Goal: Find specific page/section: Find specific page/section

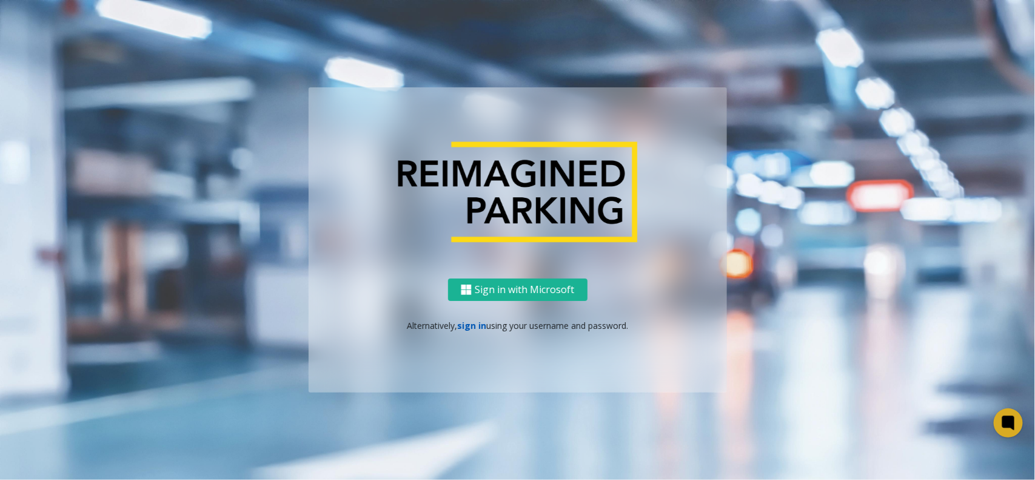
click at [463, 329] on link "sign in" at bounding box center [471, 325] width 29 height 12
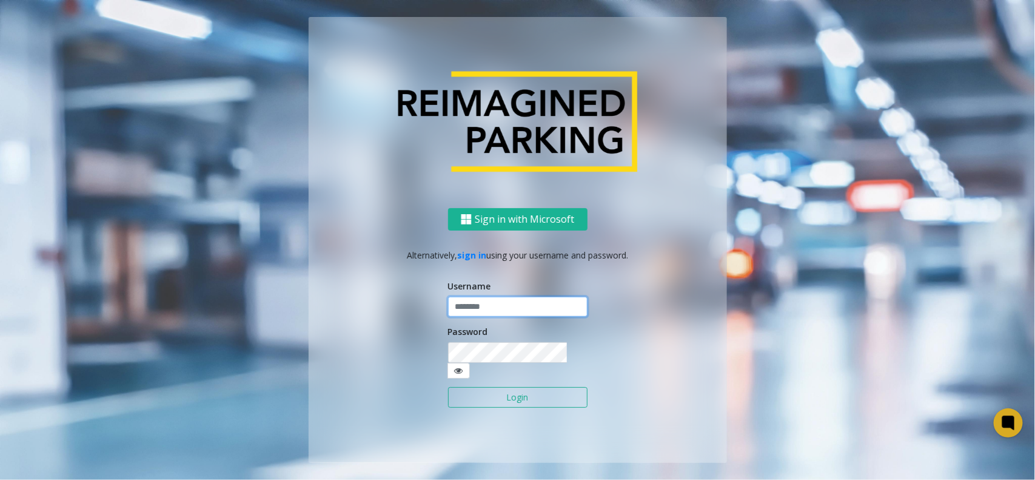
click at [466, 315] on input "text" at bounding box center [517, 306] width 139 height 21
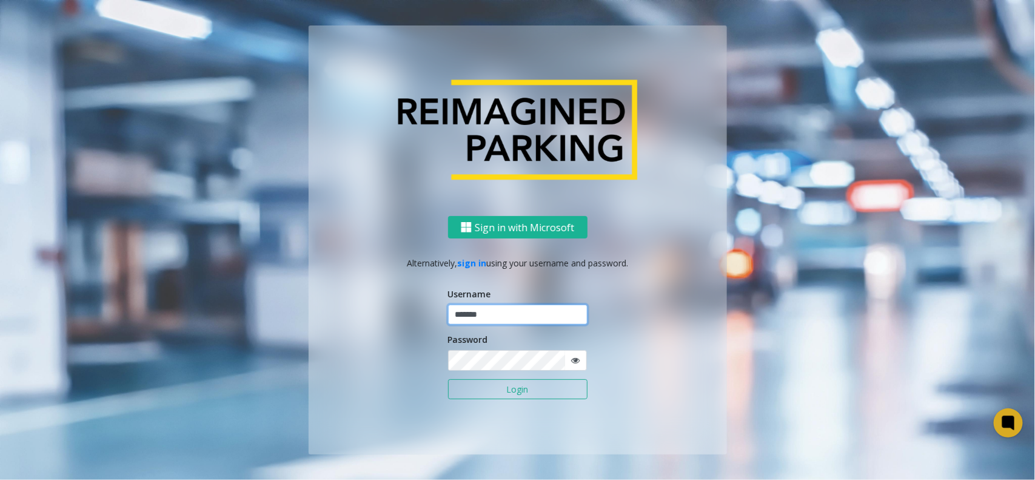
type input "*******"
click at [448, 379] on button "Login" at bounding box center [517, 389] width 139 height 21
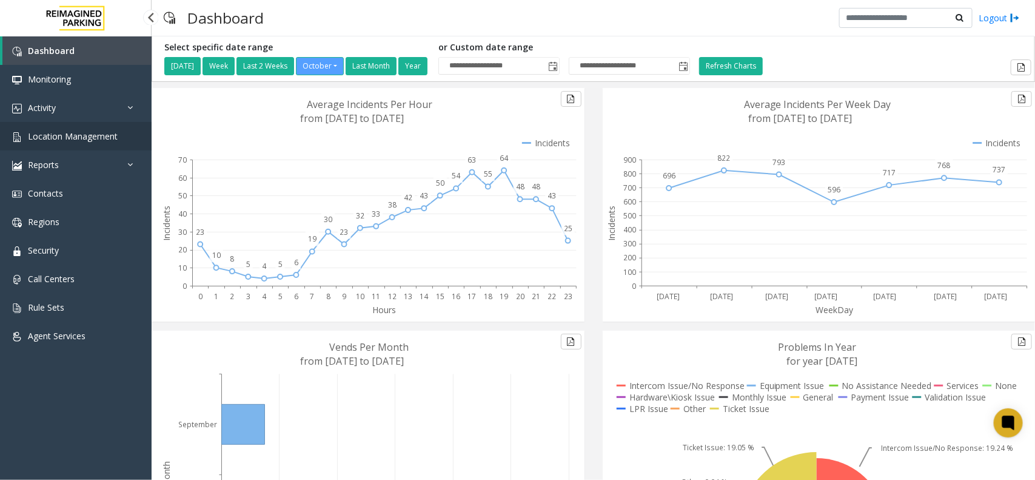
click at [104, 135] on span "Location Management" at bounding box center [73, 136] width 90 height 12
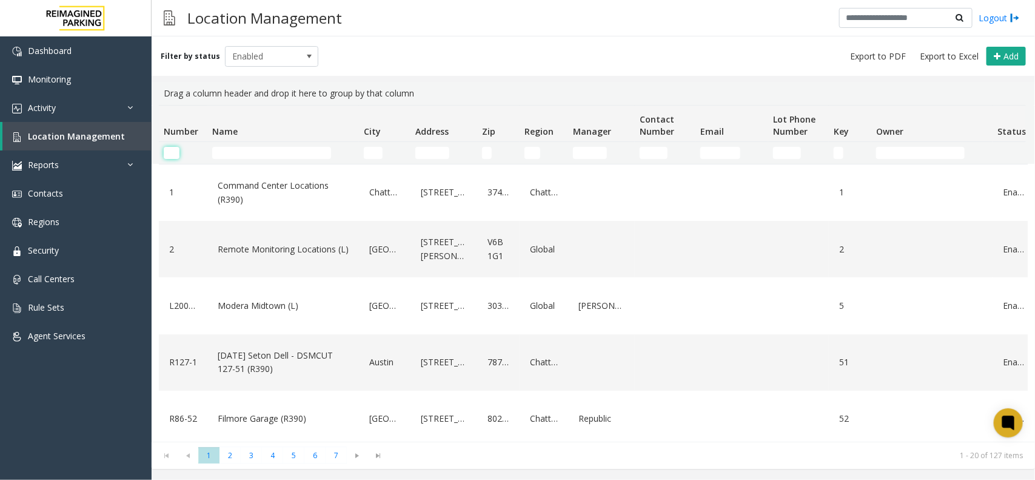
click at [179, 150] on input "Number Filter" at bounding box center [172, 153] width 16 height 12
paste input "********"
type input "********"
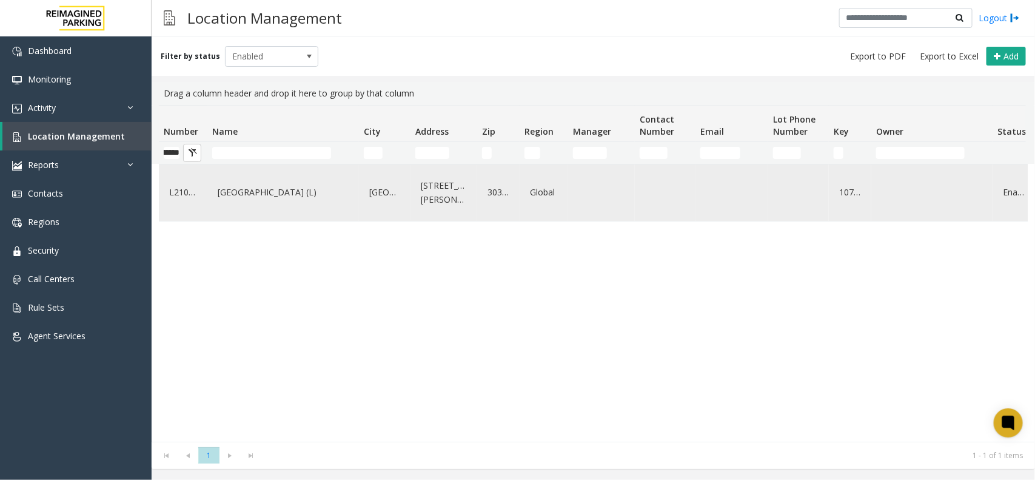
click at [242, 192] on link "[GEOGRAPHIC_DATA] (L)" at bounding box center [283, 191] width 137 height 19
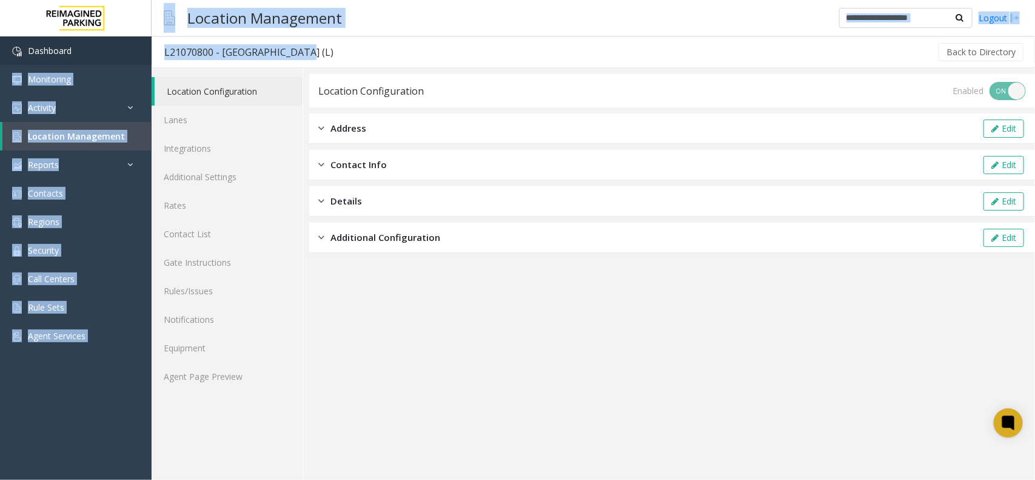
drag, startPoint x: 286, startPoint y: 53, endPoint x: 142, endPoint y: 53, distance: 143.7
click at [142, 53] on app-root "Dashboard Monitoring Activity Daily Activity Lane Activity Agent Activity Quali…" at bounding box center [517, 240] width 1035 height 480
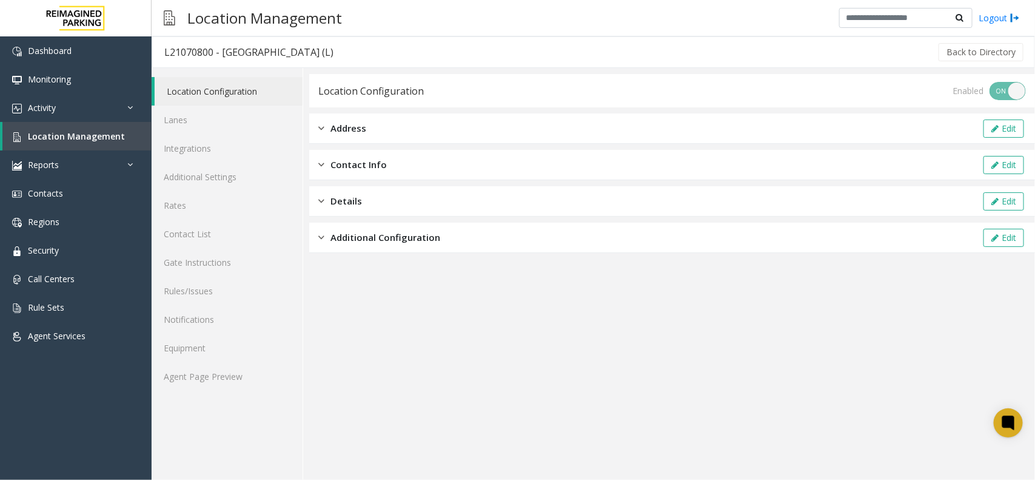
click at [361, 70] on div "Location Configuration Enabled ON OFF Address Edit Contact Info Edit Details Ed…" at bounding box center [669, 274] width 732 height 412
drag, startPoint x: 296, startPoint y: 52, endPoint x: 162, endPoint y: 64, distance: 133.9
click at [162, 64] on div "L21070800 - [GEOGRAPHIC_DATA] (L) Back to Directory" at bounding box center [593, 52] width 883 height 32
copy div "L21070800 - [GEOGRAPHIC_DATA] (L)"
click at [214, 379] on link "Agent Page Preview" at bounding box center [227, 376] width 151 height 28
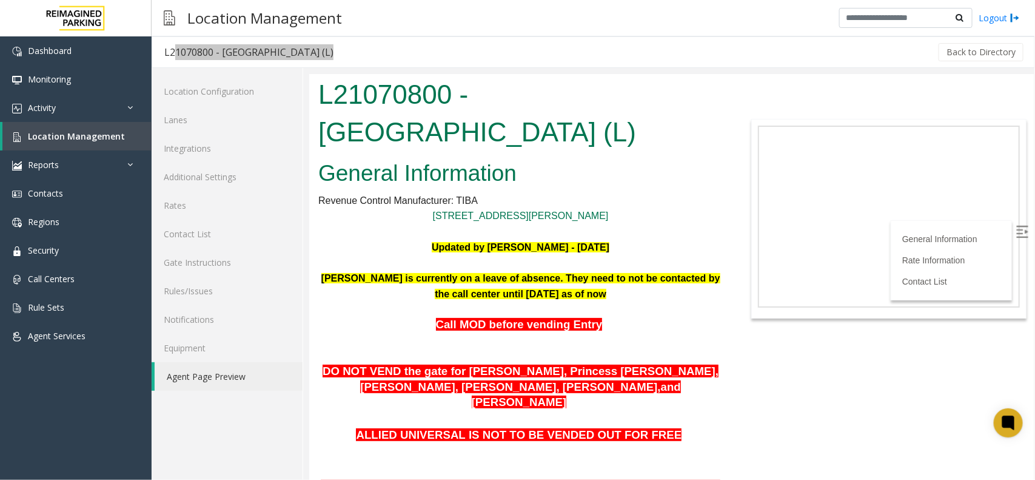
click at [1015, 229] on img at bounding box center [1021, 231] width 12 height 12
